Goal: Information Seeking & Learning: Compare options

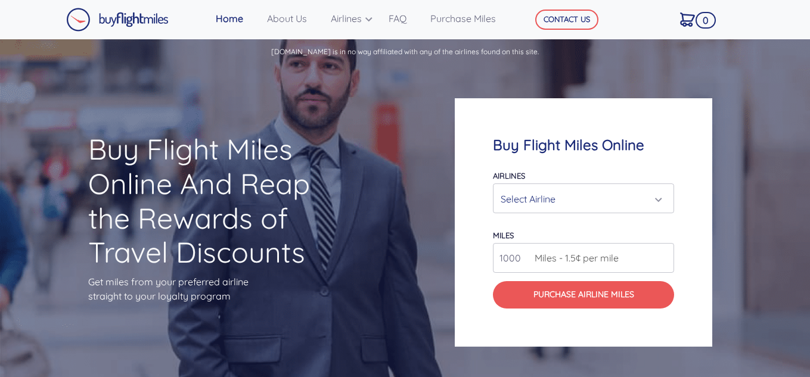
click at [656, 202] on div "Select Airline" at bounding box center [579, 199] width 158 height 23
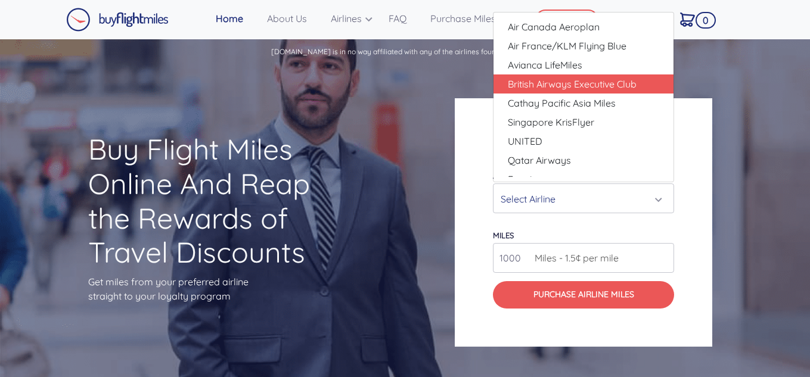
click at [540, 84] on span "British Airways Executive Club" at bounding box center [572, 84] width 129 height 14
select select "British Airways Executive Club"
type input "80000"
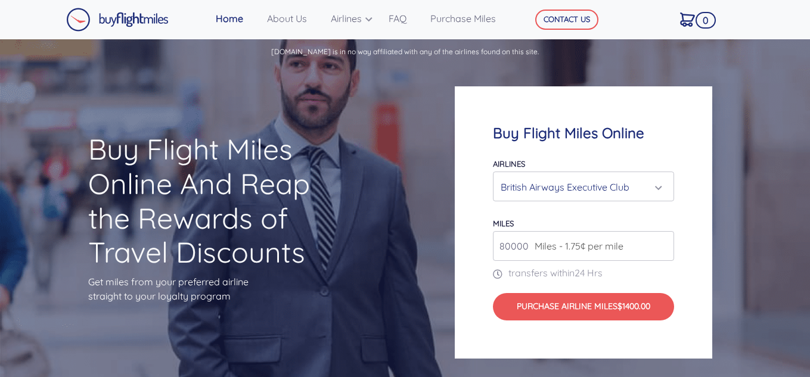
click at [664, 186] on div "British Airways Executive Club" at bounding box center [583, 187] width 166 height 23
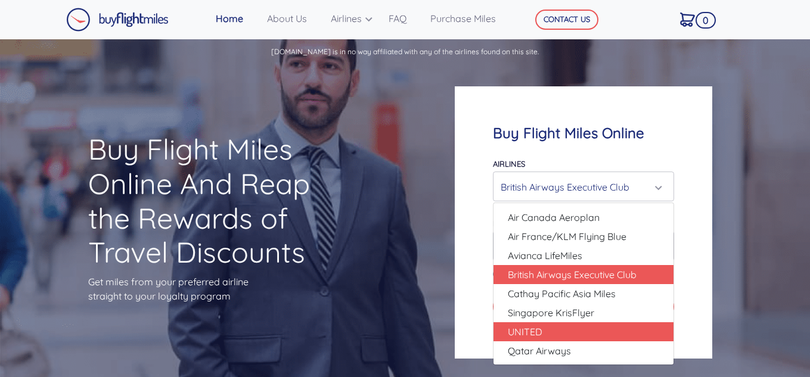
click at [522, 334] on span "UNITED" at bounding box center [525, 332] width 35 height 14
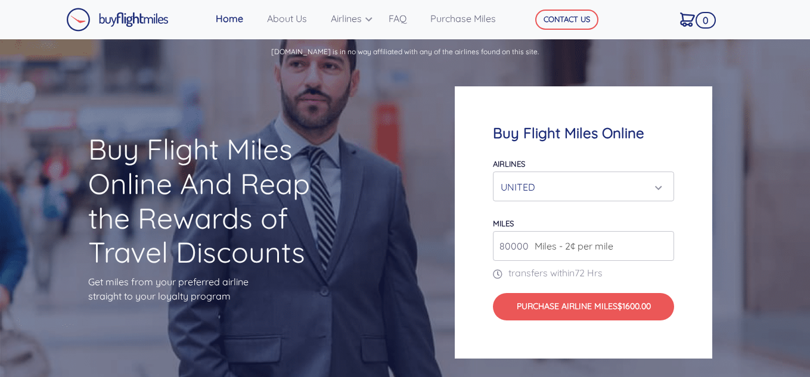
click at [656, 188] on div "UNITED" at bounding box center [579, 187] width 158 height 23
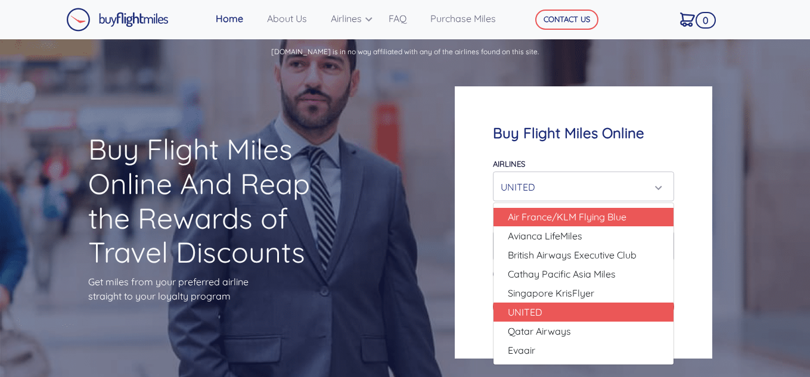
click at [578, 216] on span "Air France/KLM Flying Blue" at bounding box center [567, 217] width 119 height 14
select select "Air France/KLM Flying Blue"
type input "49000"
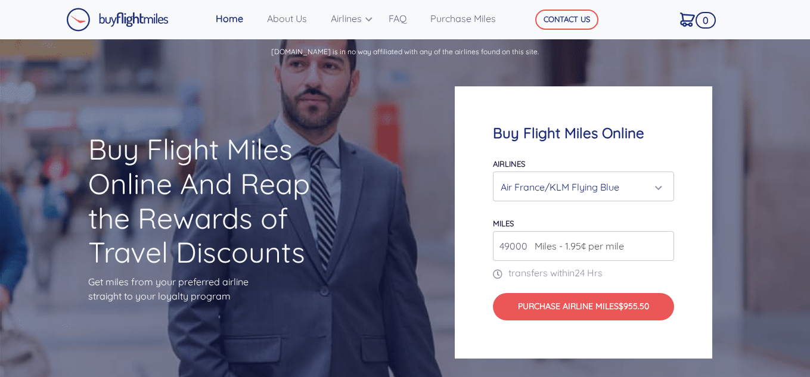
click at [662, 186] on div "Air France/KLM Flying Blue" at bounding box center [583, 187] width 166 height 23
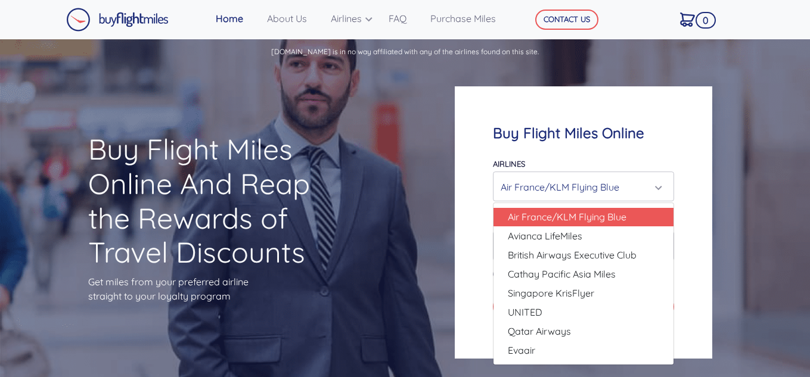
scroll to position [0, 0]
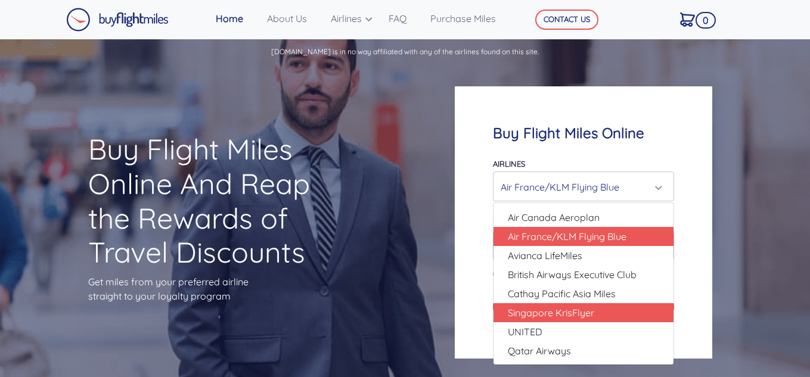
click at [527, 312] on span "Singapore KrisFlyer" at bounding box center [551, 313] width 86 height 14
select select "Singapore KrisFlyer"
type input "80000"
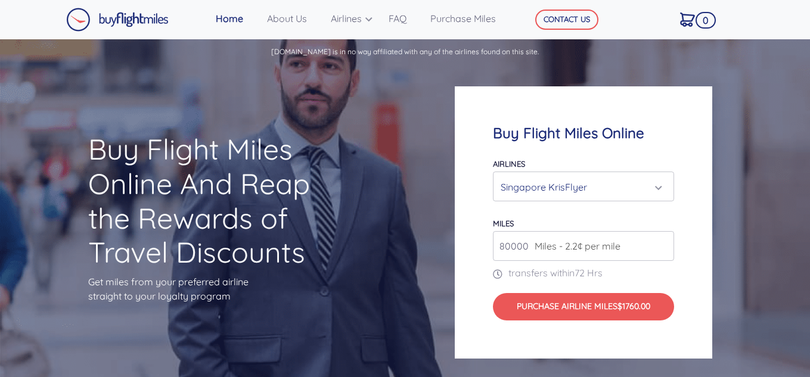
click at [260, 164] on h1 "Buy Flight Miles Online And Reap the Rewards of Travel Discounts" at bounding box center [221, 200] width 267 height 137
